Goal: Check status: Check status

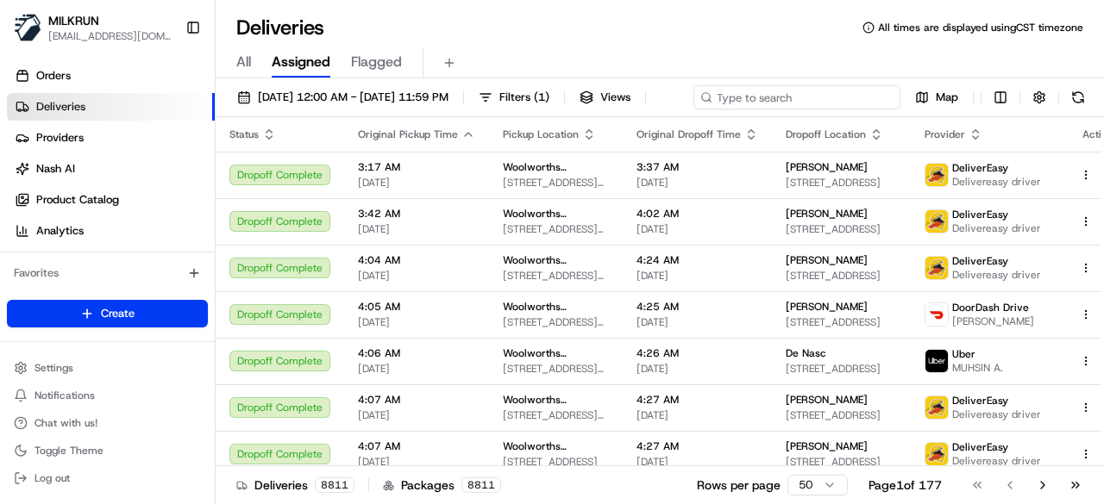
click at [780, 102] on div "[DATE] 12:00 AM - [DATE] 11:59 PM Filters ( 1 ) Views Map" at bounding box center [660, 101] width 888 height 32
paste input "38a8a842-f4ad-4357-a543-a8da54251771"
type input "38a8a842-f4ad-4357-a543-a8da54251771"
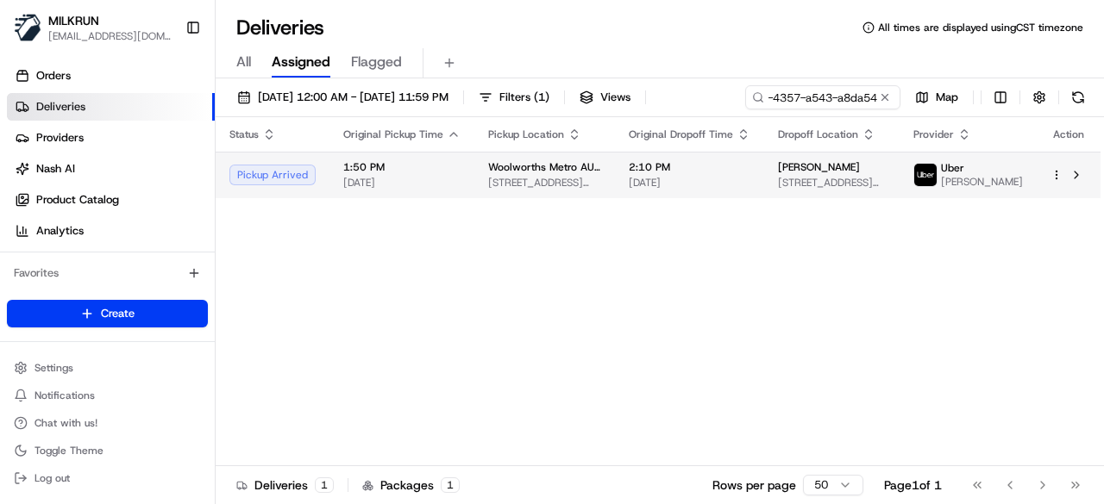
click at [686, 174] on span "2:10 PM" at bounding box center [690, 167] width 122 height 14
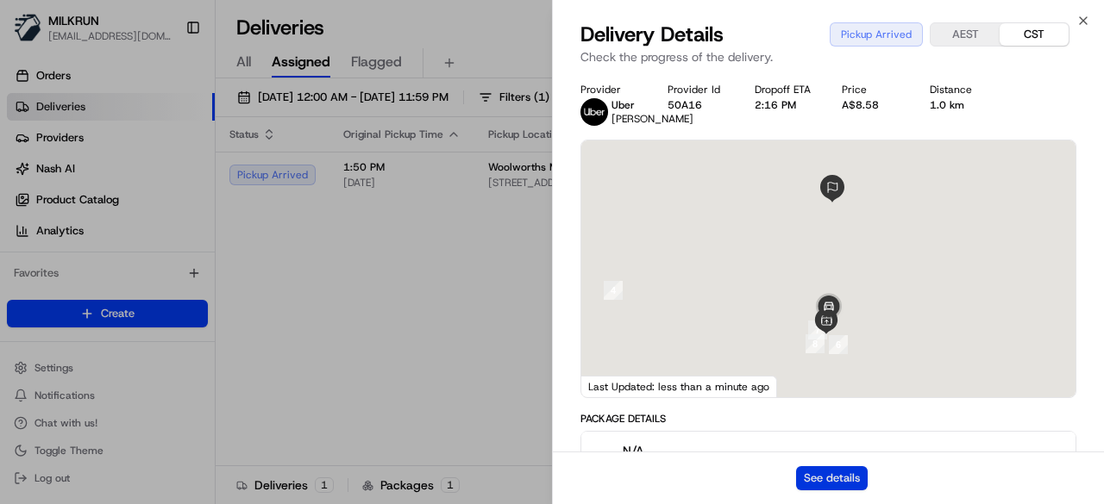
click at [854, 475] on button "See details" at bounding box center [832, 479] width 72 height 24
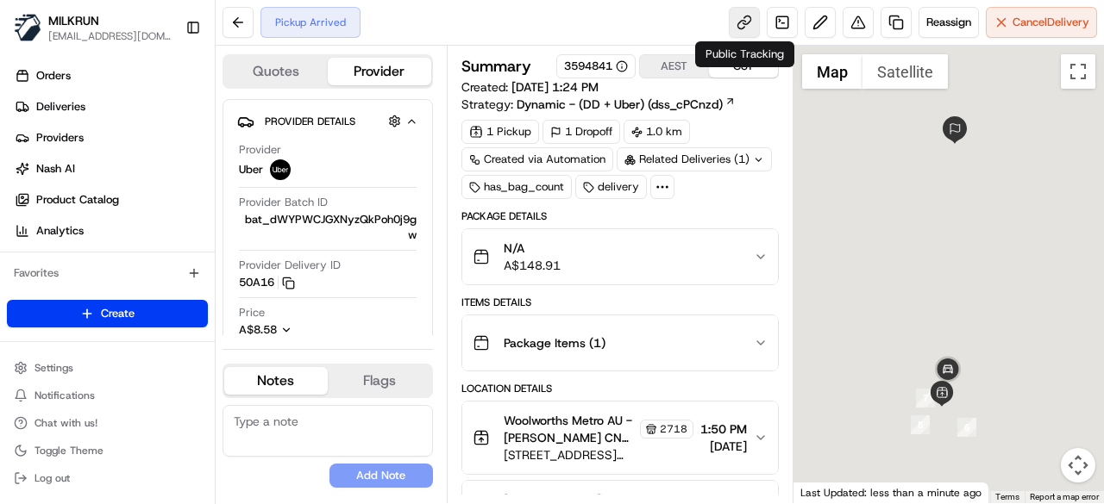
click at [745, 28] on link at bounding box center [744, 22] width 31 height 31
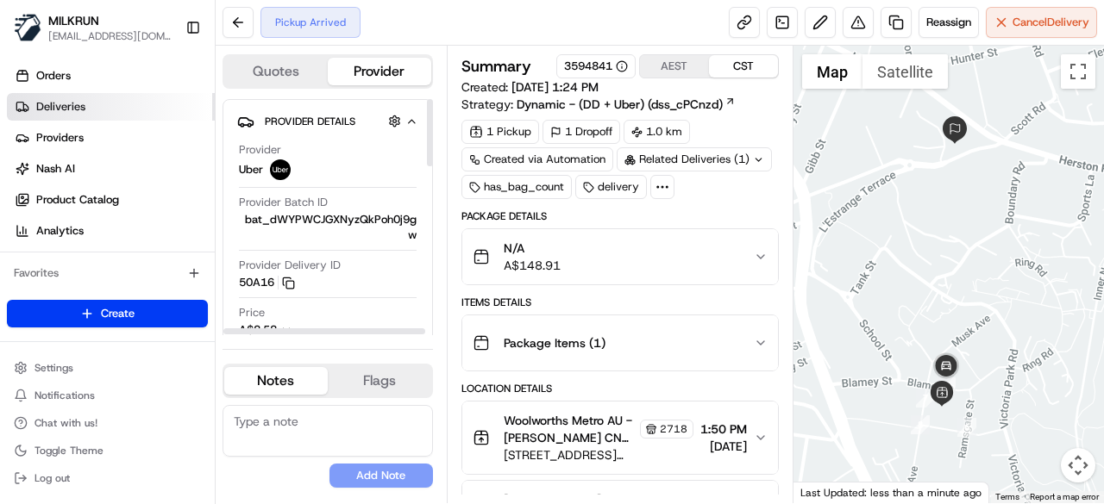
click at [124, 113] on link "Deliveries" at bounding box center [111, 107] width 208 height 28
